Goal: Information Seeking & Learning: Learn about a topic

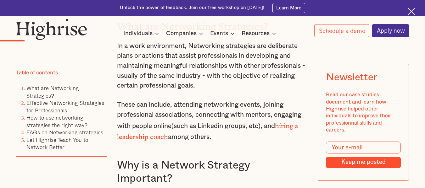
scroll to position [625, 0]
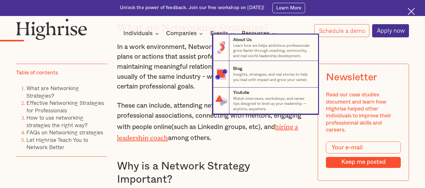
click at [197, 72] on nav "8 About Us Learn how we helps ambitious professionals grow faster through coach…" at bounding box center [212, 75] width 425 height 80
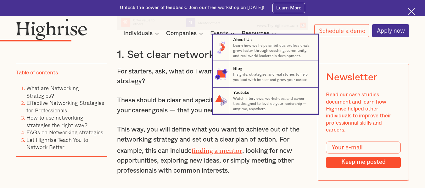
scroll to position [1146, 0]
click at [197, 72] on nav "8 About Us Learn how we helps ambitious professionals grow faster through coach…" at bounding box center [212, 75] width 425 height 80
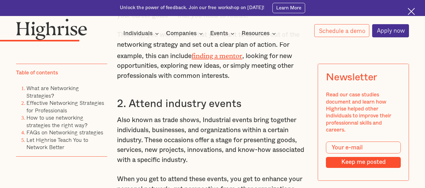
scroll to position [1241, 0]
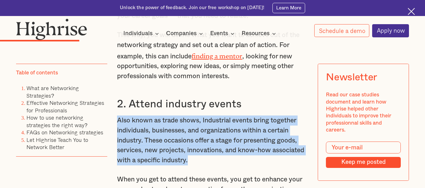
drag, startPoint x: 117, startPoint y: 105, endPoint x: 193, endPoint y: 146, distance: 86.5
click at [193, 146] on p "Also known as trade shows, Industrial events bring together individuals, busine…" at bounding box center [212, 141] width 191 height 50
copy p "Also known as trade shows, Industrial events bring together individuals, busine…"
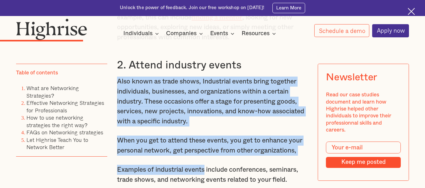
drag, startPoint x: 193, startPoint y: 146, endPoint x: 118, endPoint y: 65, distance: 109.9
click at [118, 77] on p "Also known as trade shows, Industrial events bring together individuals, busine…" at bounding box center [212, 102] width 191 height 50
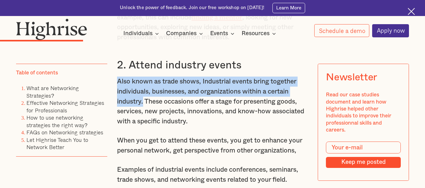
drag, startPoint x: 118, startPoint y: 65, endPoint x: 141, endPoint y: 83, distance: 28.9
click at [141, 83] on p "Also known as trade shows, Industrial events bring together individuals, busine…" at bounding box center [212, 102] width 191 height 50
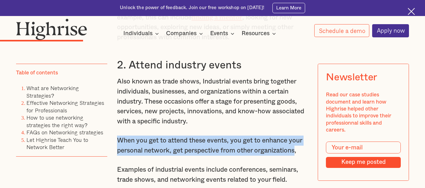
drag, startPoint x: 117, startPoint y: 124, endPoint x: 299, endPoint y: 135, distance: 182.9
click at [299, 136] on p "When you get to attend these events, you get to enhance your personal network, …" at bounding box center [212, 146] width 191 height 20
copy p "When you get to attend these events, you get to enhance your personal network, …"
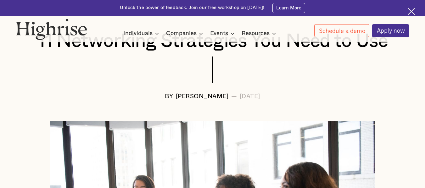
scroll to position [107, 0]
